Goal: Transaction & Acquisition: Purchase product/service

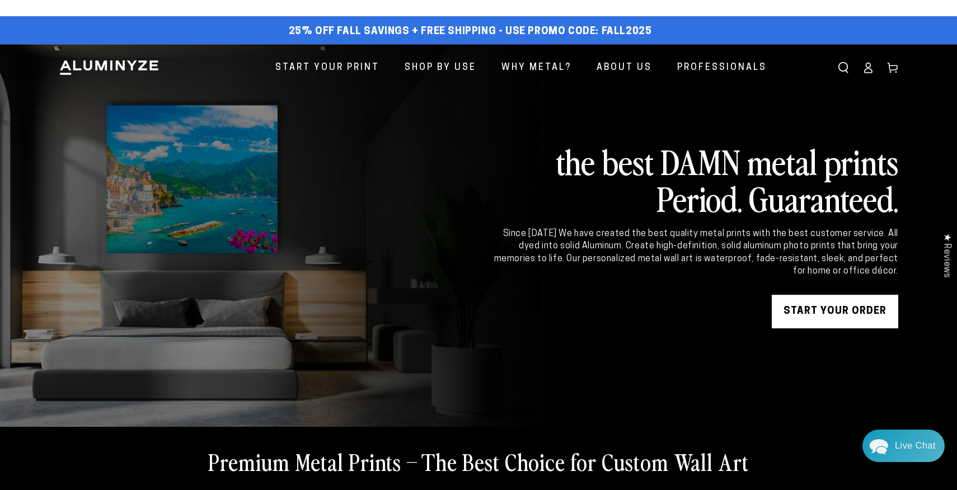
click at [855, 311] on link "START YOUR Order" at bounding box center [835, 312] width 127 height 34
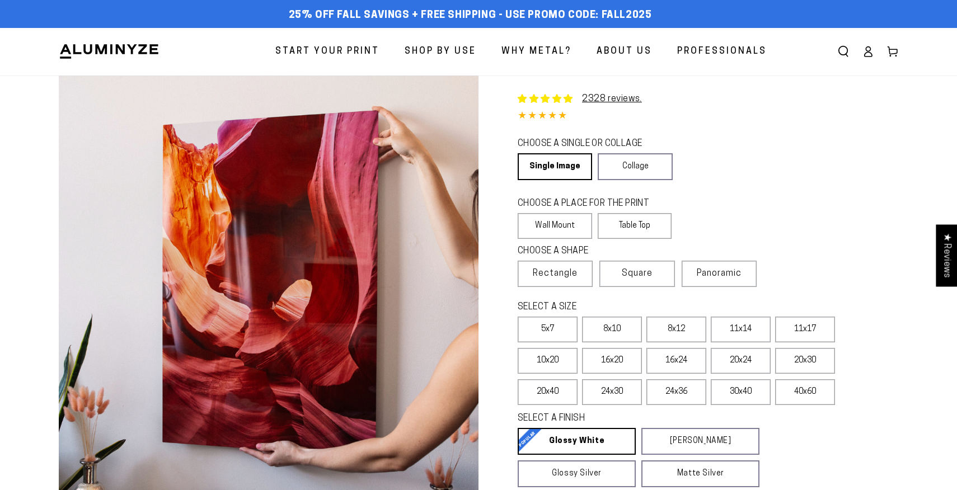
select select "**********"
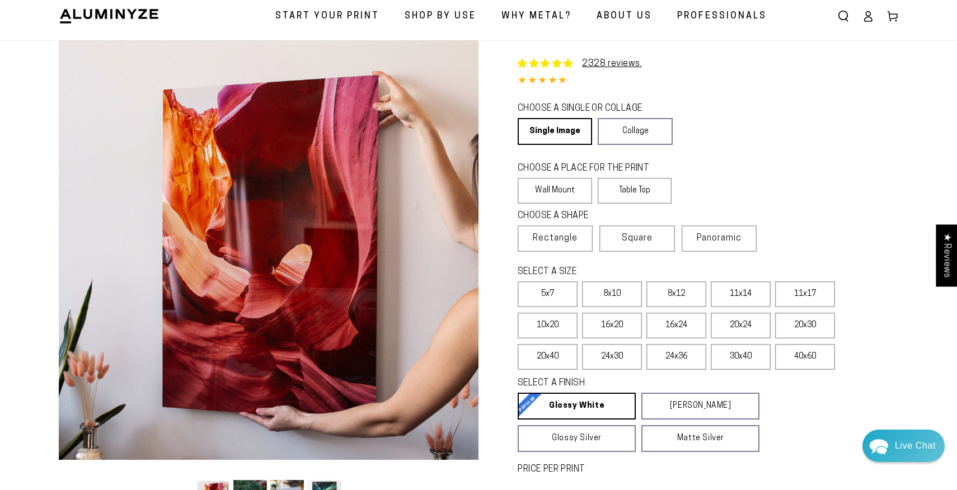
scroll to position [36, 0]
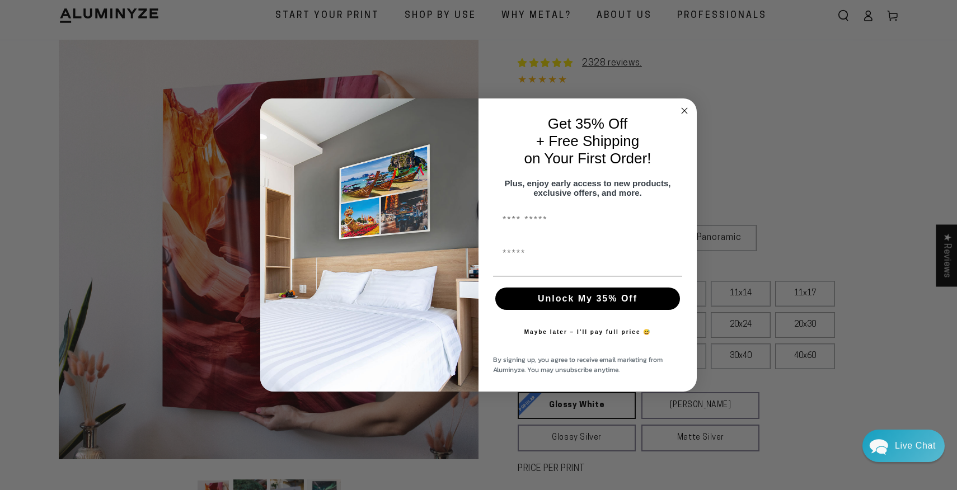
click at [686, 105] on circle "Close dialog" at bounding box center [684, 111] width 13 height 13
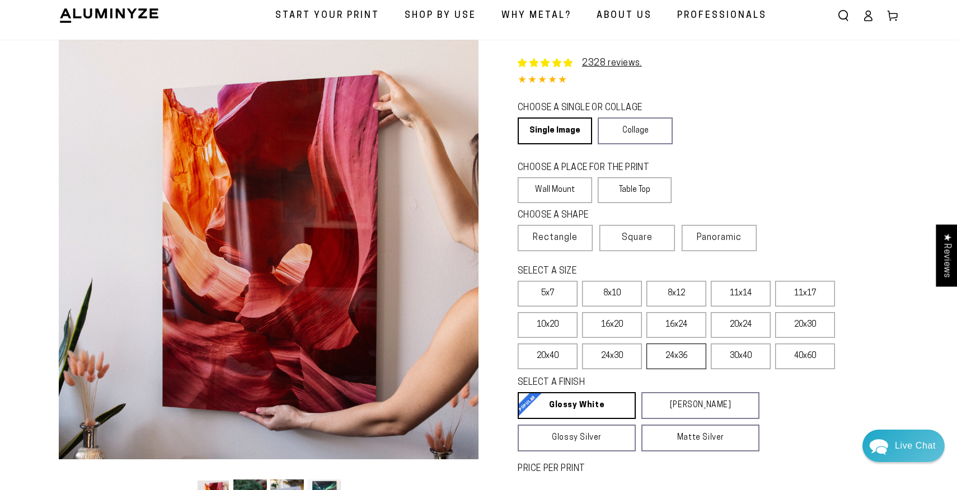
click at [670, 356] on label "24x36" at bounding box center [677, 357] width 60 height 26
click at [616, 354] on label "24x30" at bounding box center [612, 357] width 60 height 26
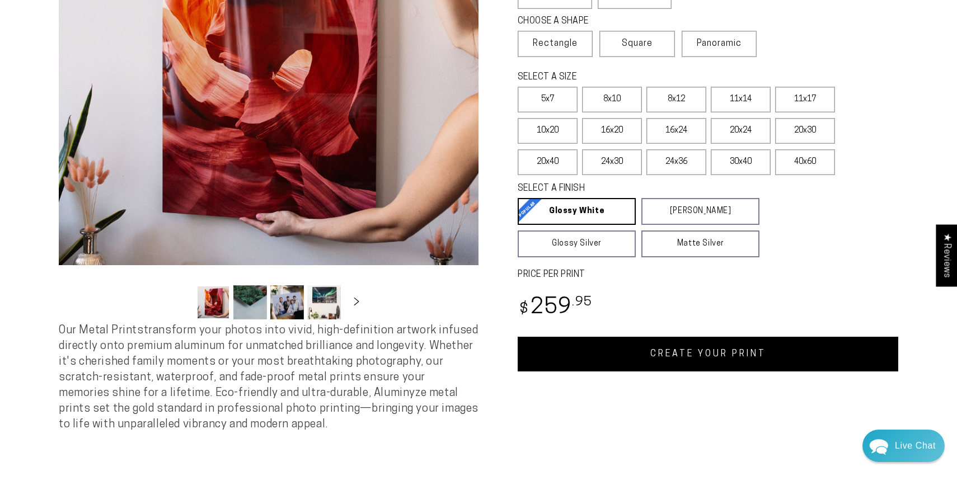
scroll to position [241, 0]
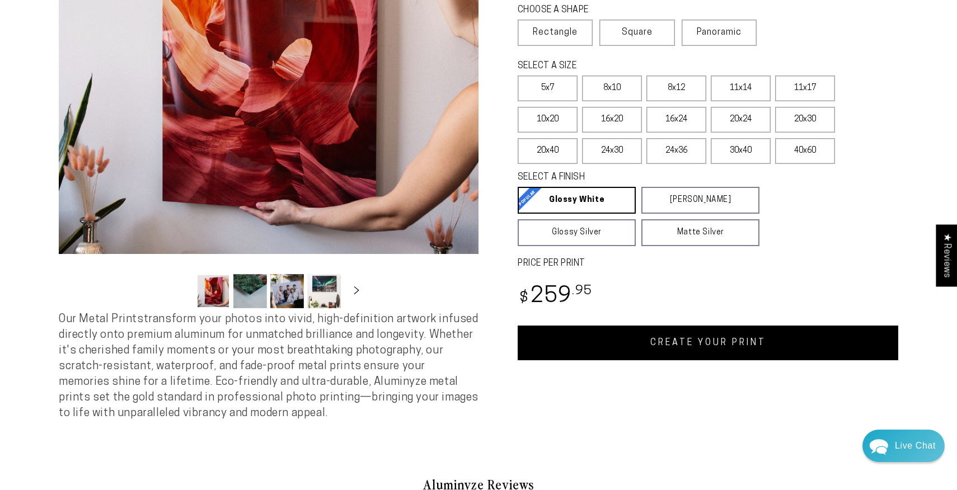
click at [700, 338] on link "CREATE YOUR PRINT" at bounding box center [708, 343] width 381 height 35
select select "**********"
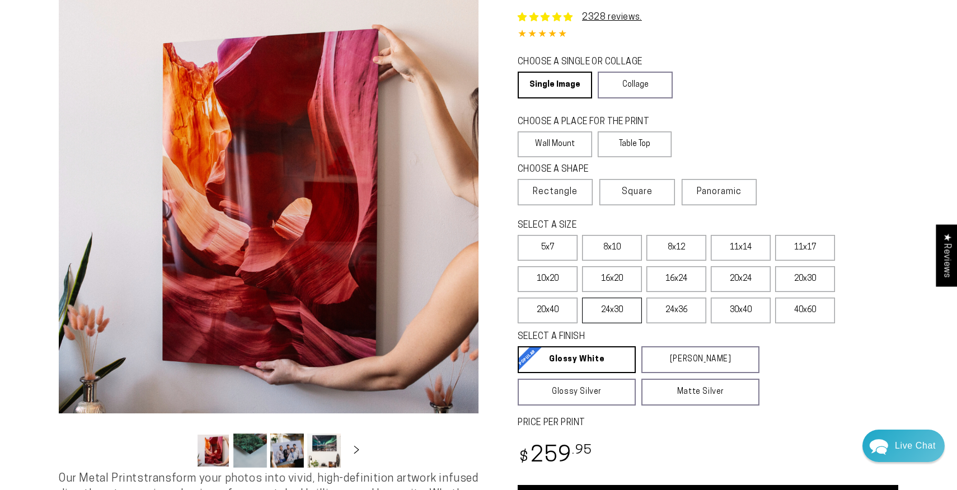
scroll to position [83, 0]
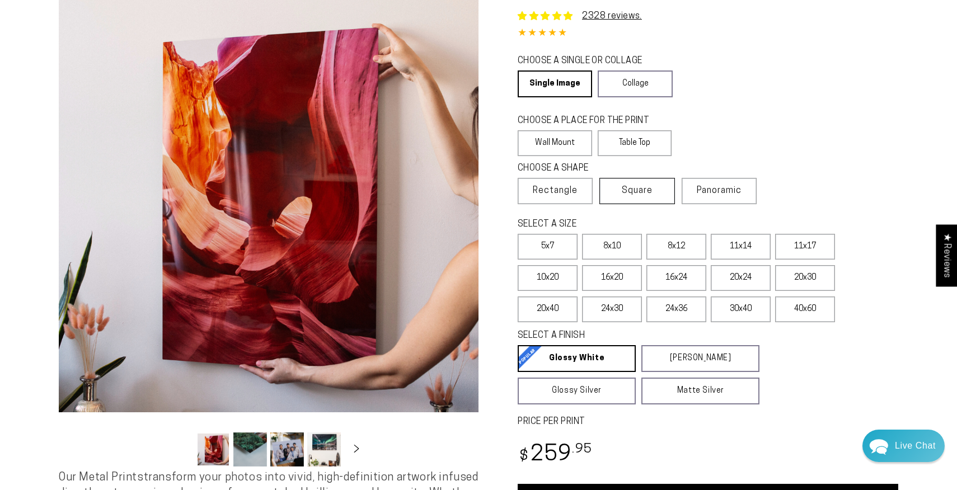
click at [652, 196] on span "Square" at bounding box center [637, 190] width 31 height 13
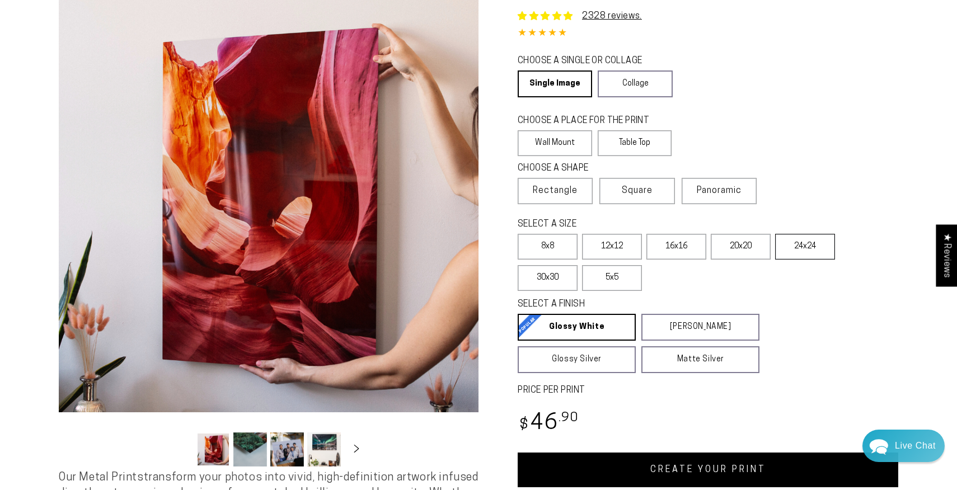
click at [810, 249] on label "24x24" at bounding box center [805, 247] width 60 height 26
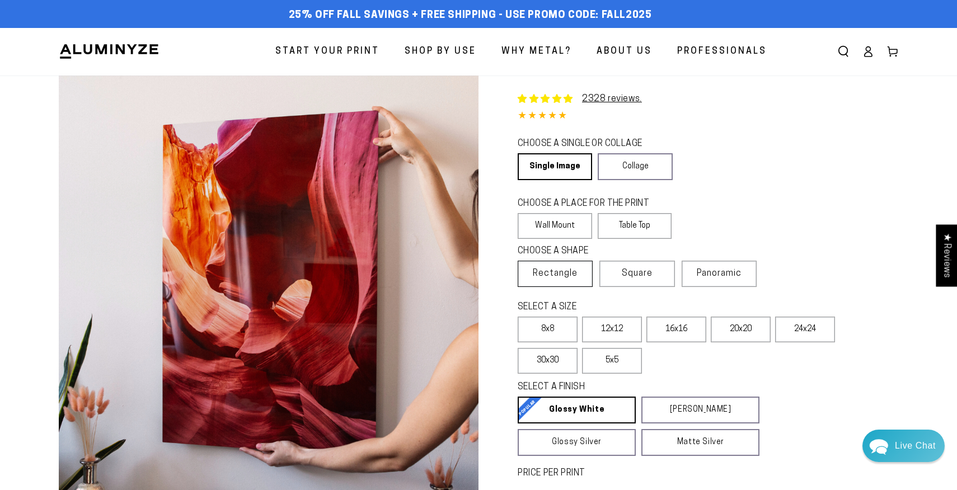
click at [567, 269] on span "Rectangle" at bounding box center [555, 273] width 45 height 13
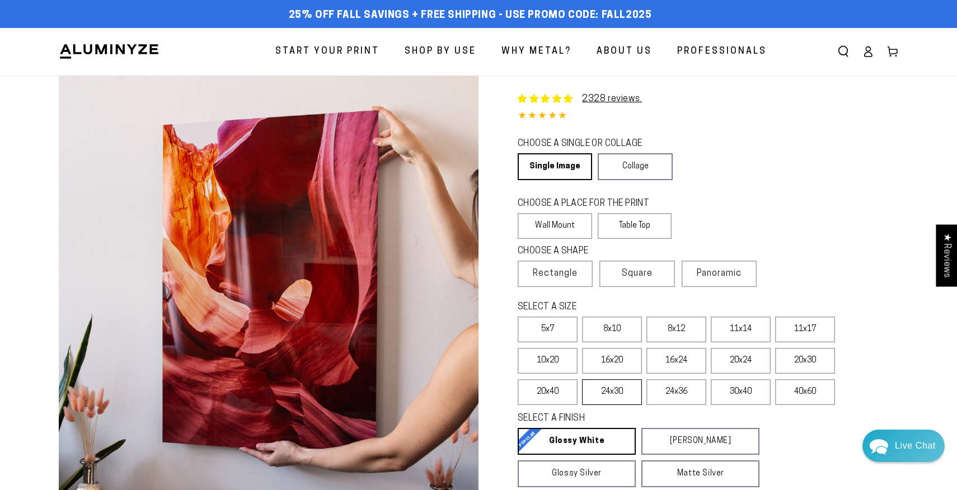
click at [612, 394] on label "24x30" at bounding box center [612, 393] width 60 height 26
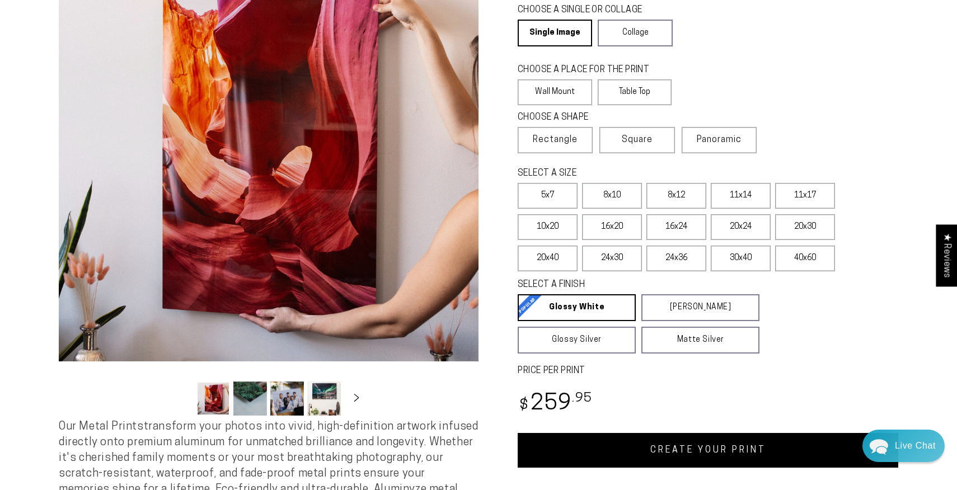
scroll to position [202, 0]
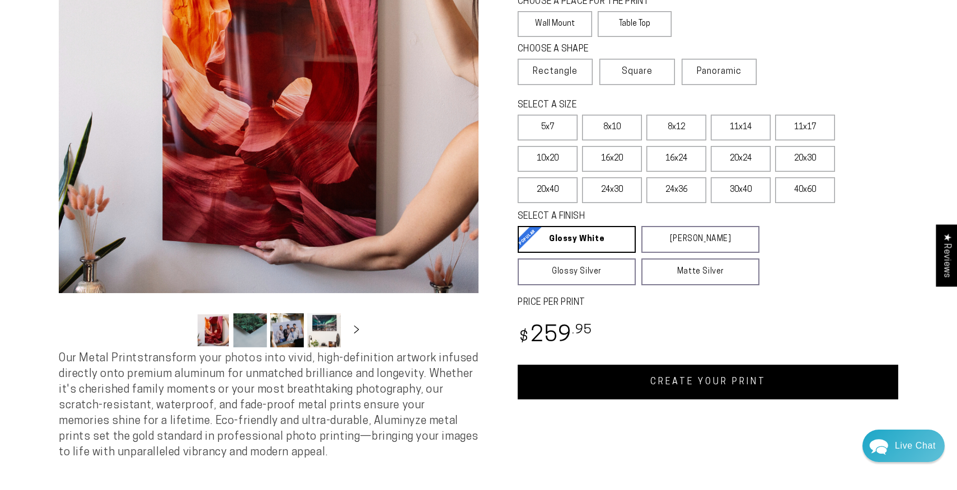
click at [702, 376] on link "CREATE YOUR PRINT" at bounding box center [708, 382] width 381 height 35
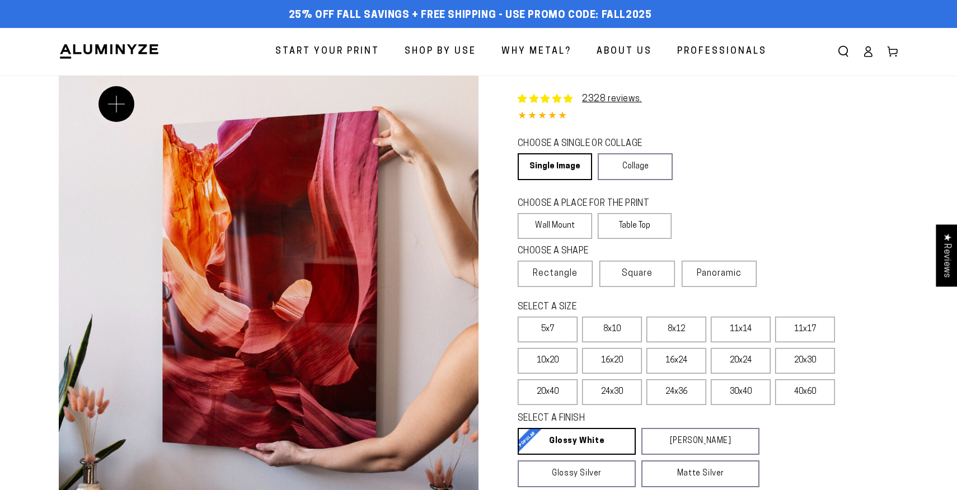
select select "**********"
click at [751, 395] on label "30x40" at bounding box center [741, 393] width 60 height 26
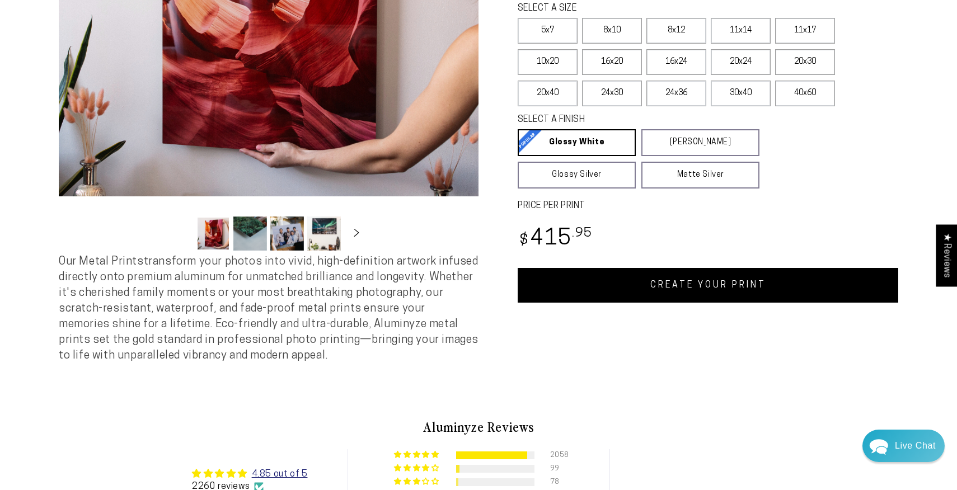
scroll to position [301, 0]
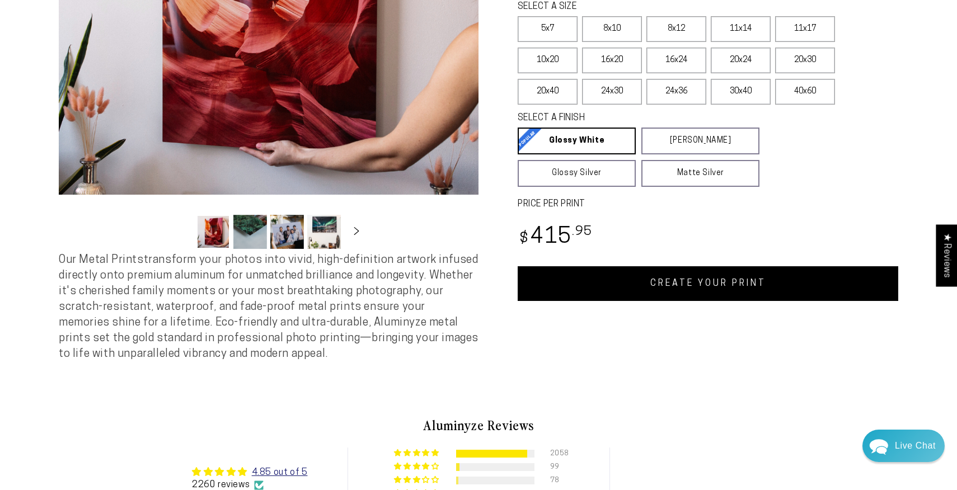
click at [730, 277] on link "CREATE YOUR PRINT" at bounding box center [708, 283] width 381 height 35
